Goal: Task Accomplishment & Management: Manage account settings

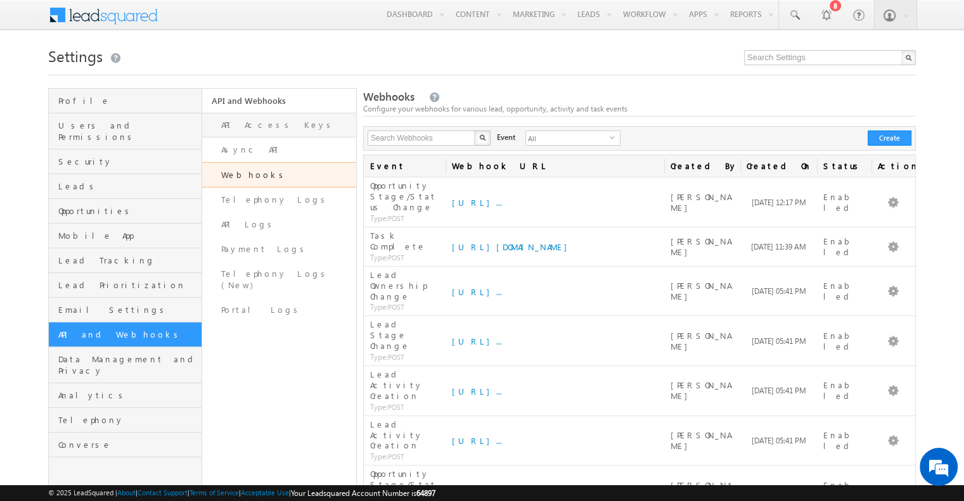
click at [277, 128] on link "API Access Keys" at bounding box center [278, 125] width 153 height 25
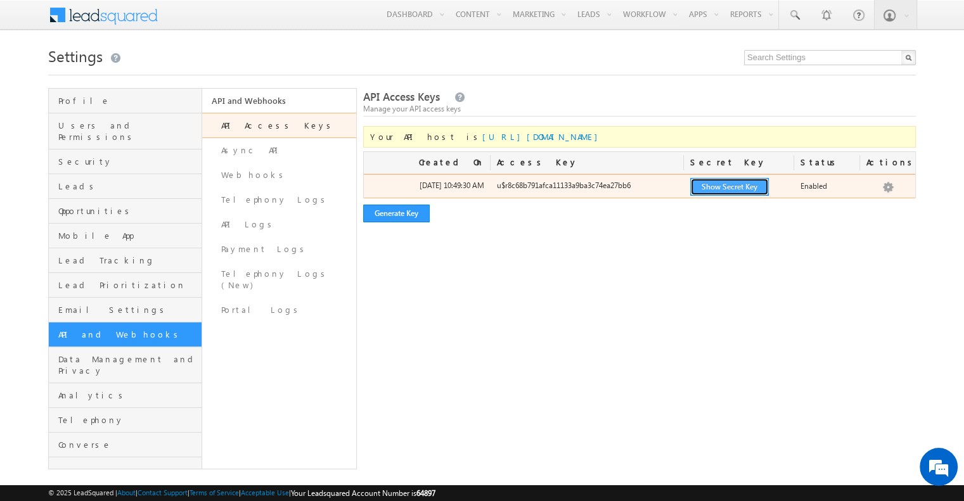
click at [732, 190] on button "Show Secret Key" at bounding box center [729, 187] width 79 height 18
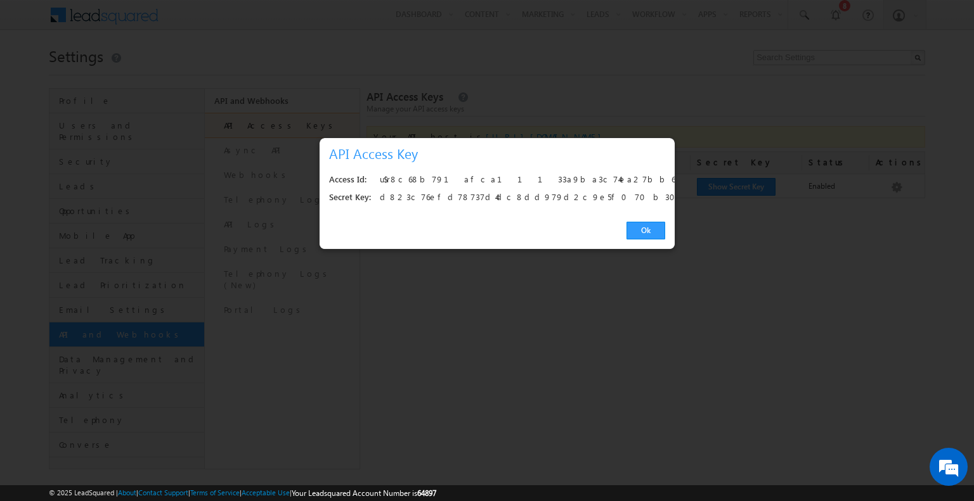
click at [439, 178] on div "u$r8c68b791afca11133a9ba3c74ea27bb6" at bounding box center [519, 180] width 278 height 18
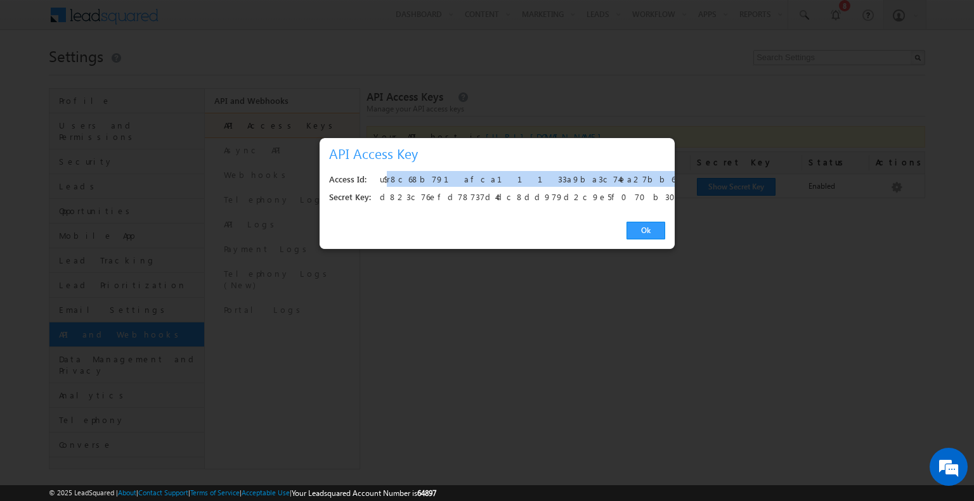
click at [439, 178] on div "u$r8c68b791afca11133a9ba3c74ea27bb6" at bounding box center [519, 180] width 278 height 18
copy div "u$r8c68b791afca11133a9ba3c74ea27bb6"
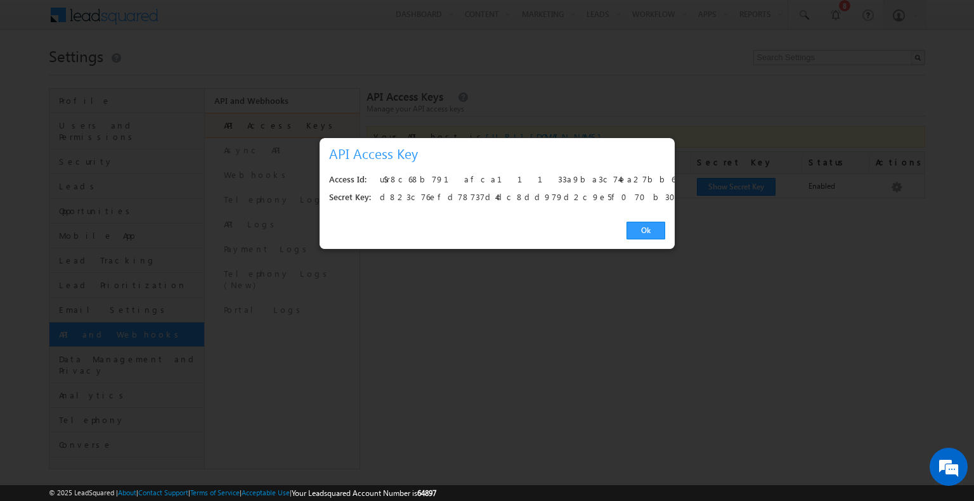
click at [440, 193] on div "d823c76efd78737d4dc8dd979d2c9e5f070b302d" at bounding box center [519, 198] width 278 height 18
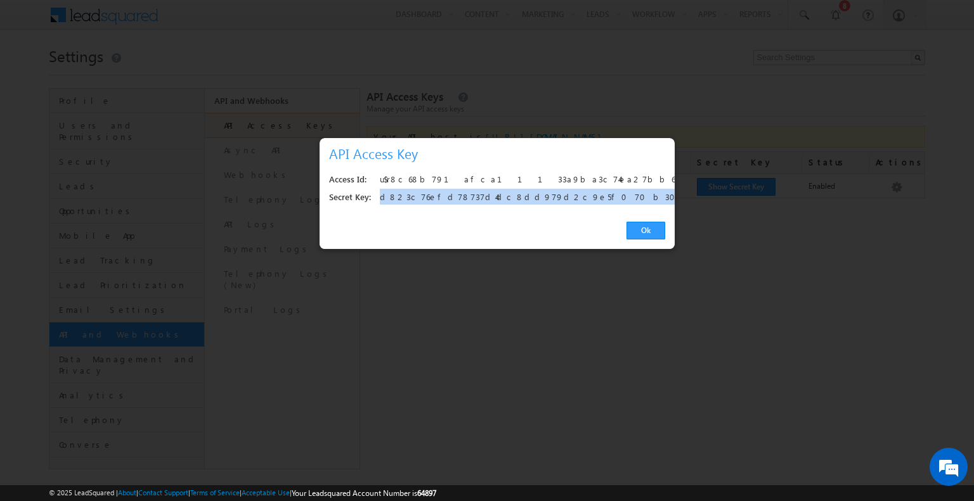
click at [440, 193] on div "d823c76efd78737d4dc8dd979d2c9e5f070b302d" at bounding box center [519, 198] width 278 height 18
copy div "d823c76efd78737d4dc8dd979d2c9e5f070b302d"
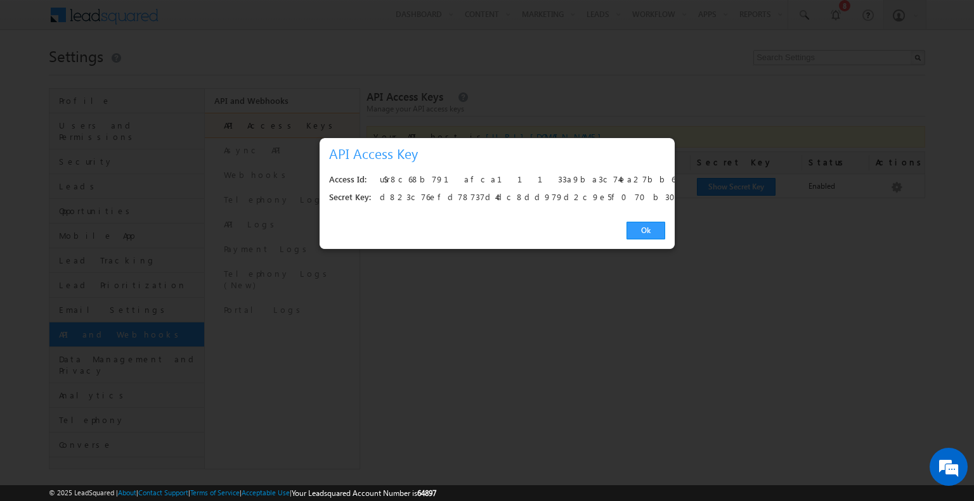
click at [634, 221] on div "Ok" at bounding box center [497, 231] width 355 height 36
click at [635, 222] on link "Ok" at bounding box center [645, 231] width 39 height 18
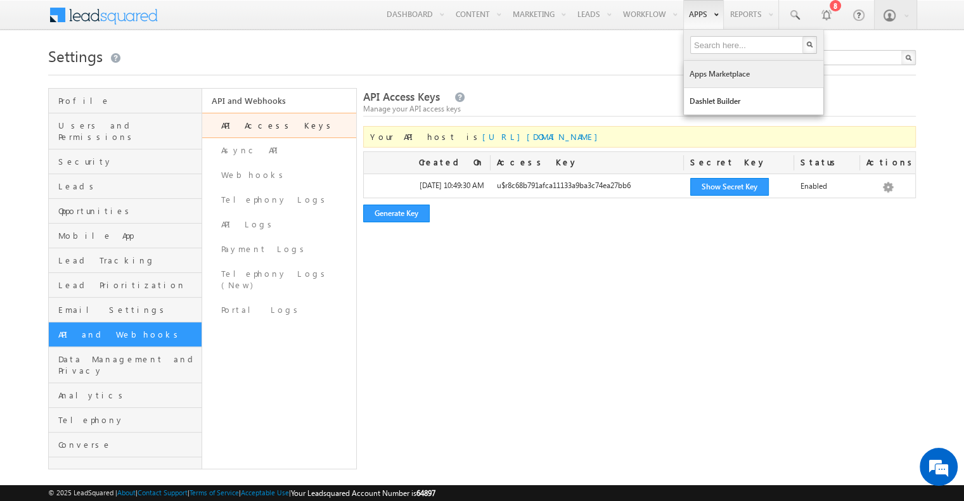
click at [723, 74] on link "Apps Marketplace" at bounding box center [753, 74] width 139 height 27
click at [720, 99] on link "Dashlet Builder" at bounding box center [753, 101] width 139 height 27
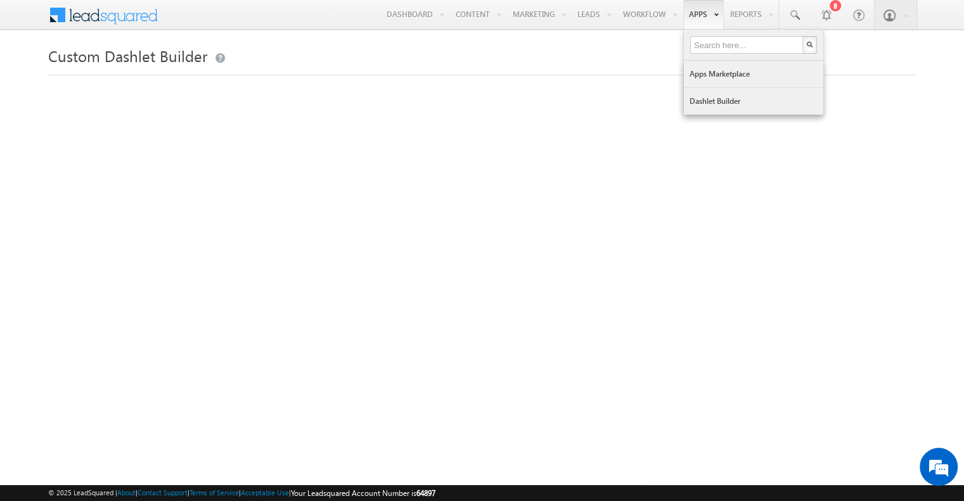
click at [725, 84] on link "Apps Marketplace" at bounding box center [753, 74] width 139 height 27
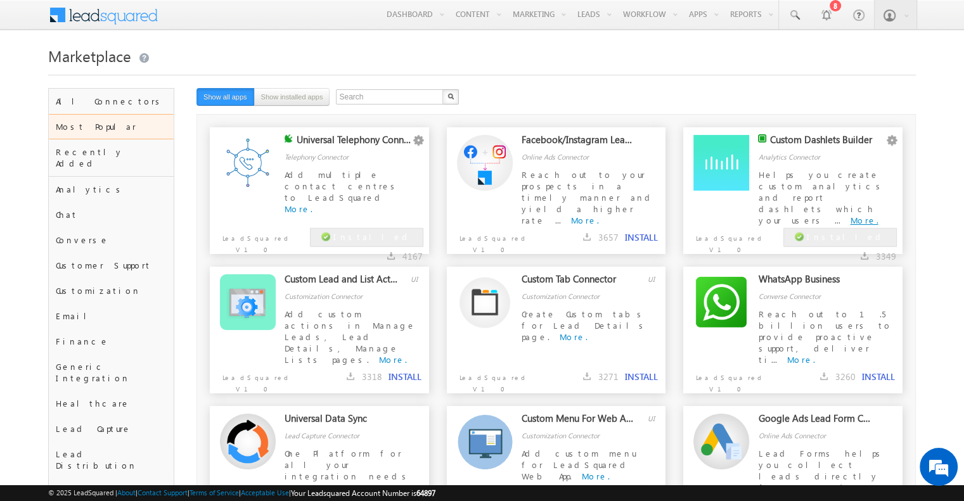
click at [850, 215] on link "More." at bounding box center [864, 220] width 28 height 11
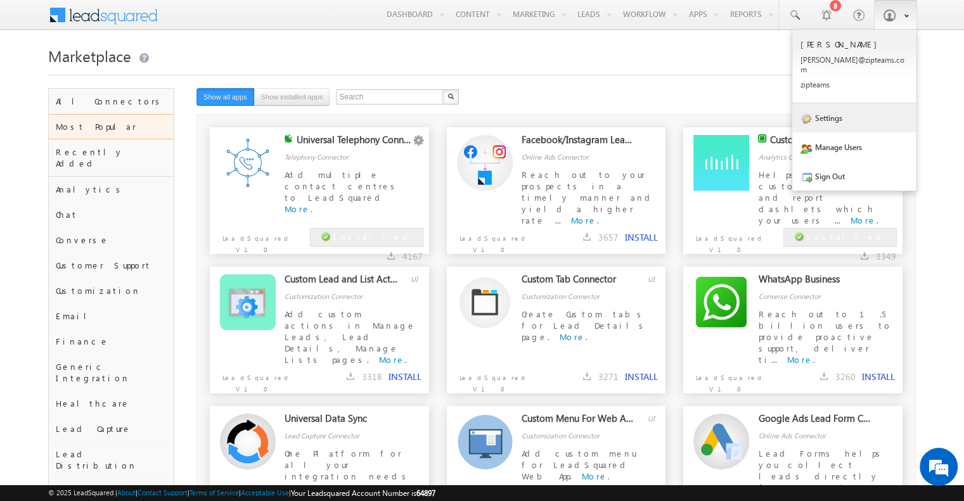
click at [858, 112] on link "Settings" at bounding box center [855, 117] width 124 height 29
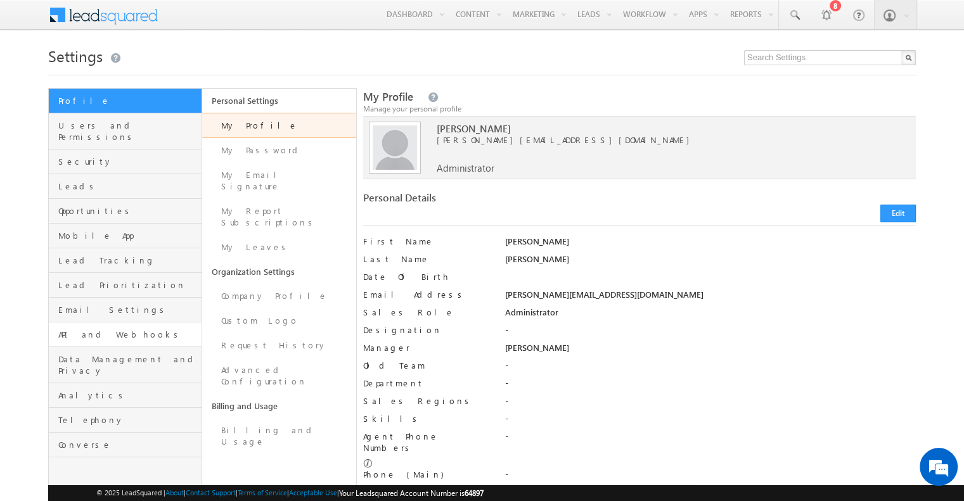
click at [108, 323] on link "API and Webhooks" at bounding box center [125, 335] width 153 height 25
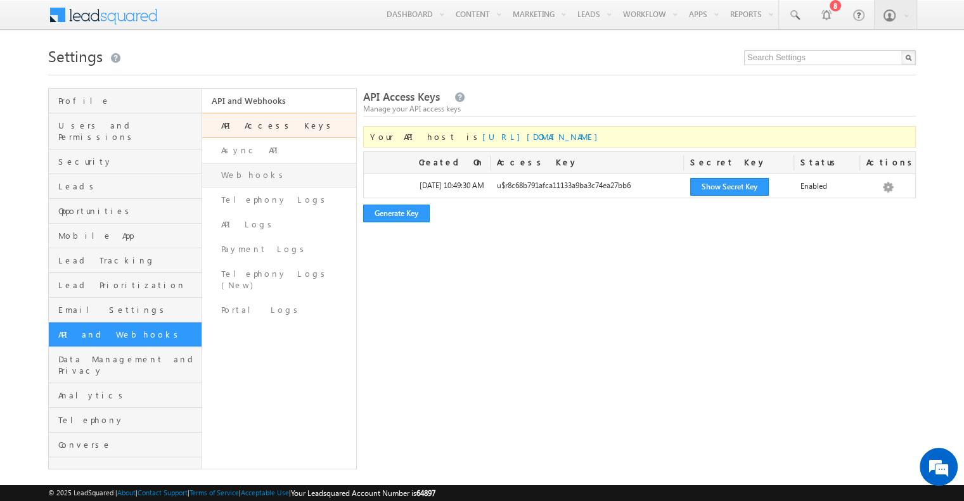
click at [243, 176] on link "Webhooks" at bounding box center [278, 175] width 153 height 25
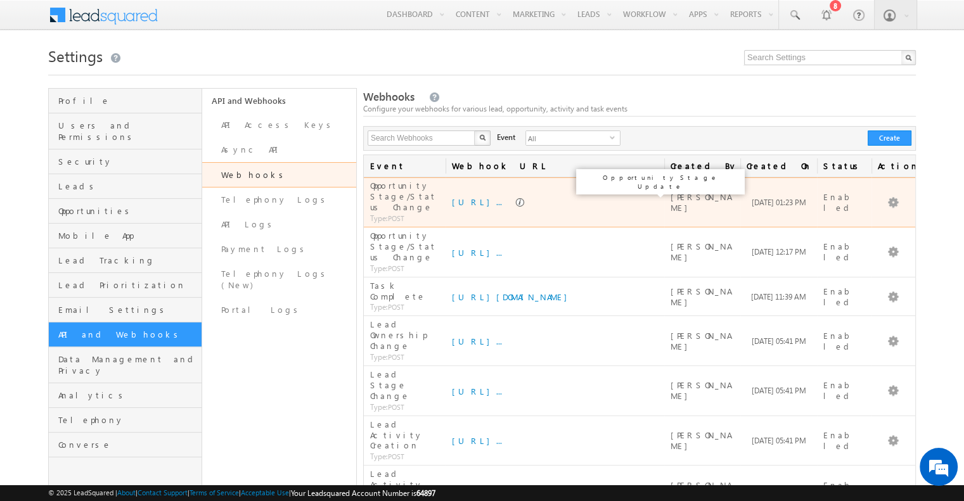
click at [527, 198] on link at bounding box center [520, 203] width 11 height 10
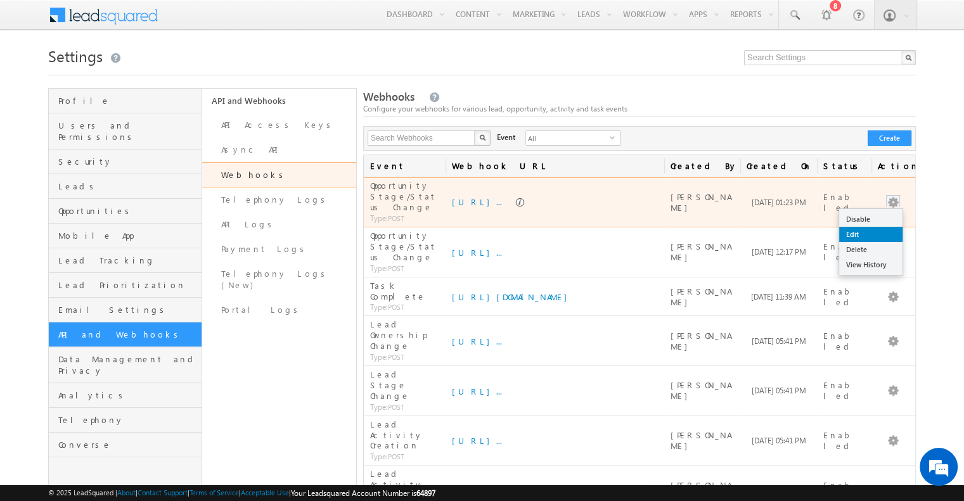
click at [861, 227] on link "Edit" at bounding box center [870, 234] width 63 height 15
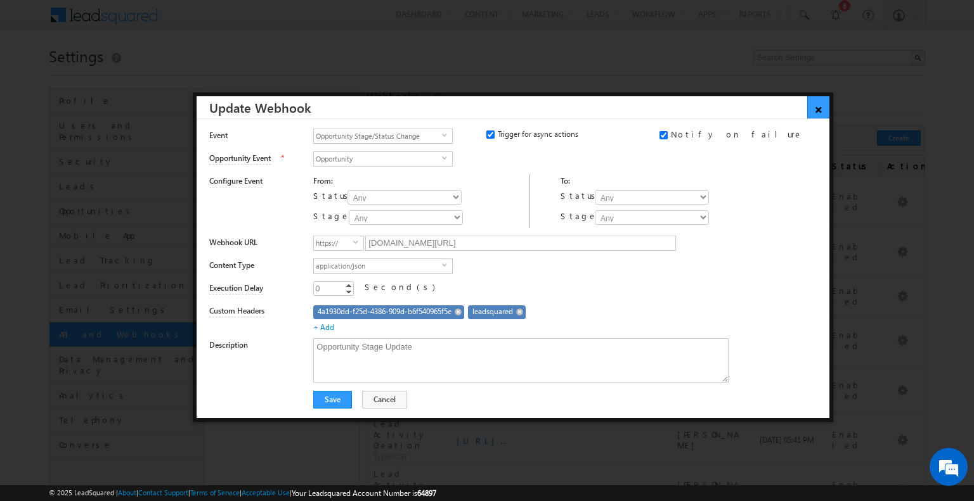
click at [816, 103] on link "×" at bounding box center [818, 107] width 22 height 22
